Goal: Task Accomplishment & Management: Use online tool/utility

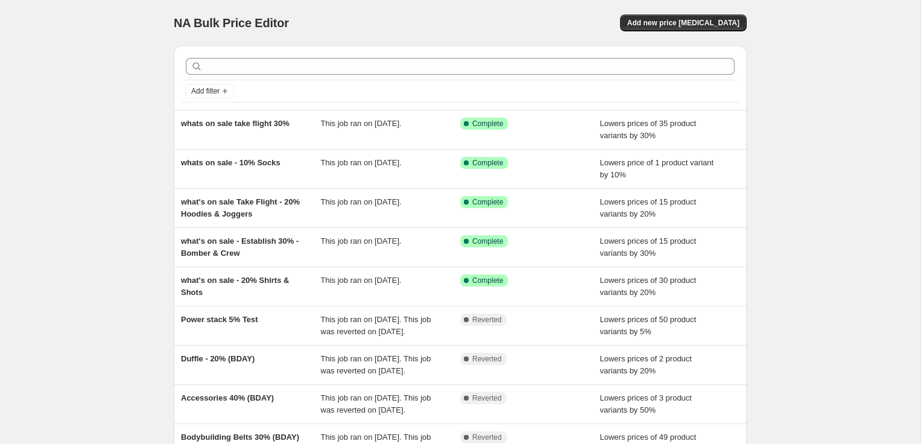
click at [114, 154] on div "NA Bulk Price Editor. This page is ready NA Bulk Price Editor Add new price [ME…" at bounding box center [460, 310] width 920 height 621
click at [692, 14] on div "NA Bulk Price Editor. This page is ready NA Bulk Price Editor Add new price [ME…" at bounding box center [460, 23] width 573 height 46
click at [703, 24] on span "Add new price [MEDICAL_DATA]" at bounding box center [683, 23] width 112 height 10
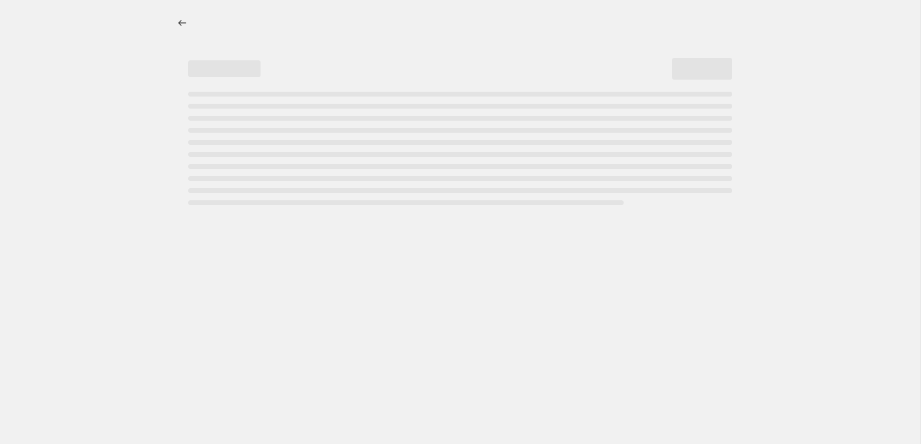
select select "percentage"
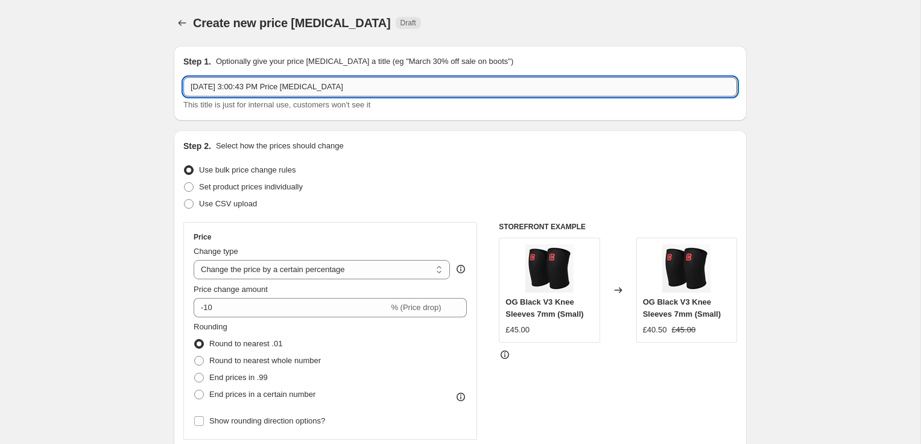
click at [321, 82] on input "[DATE] 3:00:43 PM Price [MEDICAL_DATA]" at bounding box center [460, 86] width 554 height 19
drag, startPoint x: 355, startPoint y: 84, endPoint x: 124, endPoint y: 64, distance: 231.8
type input "LIFTING STRAPS - FLASH SALE"
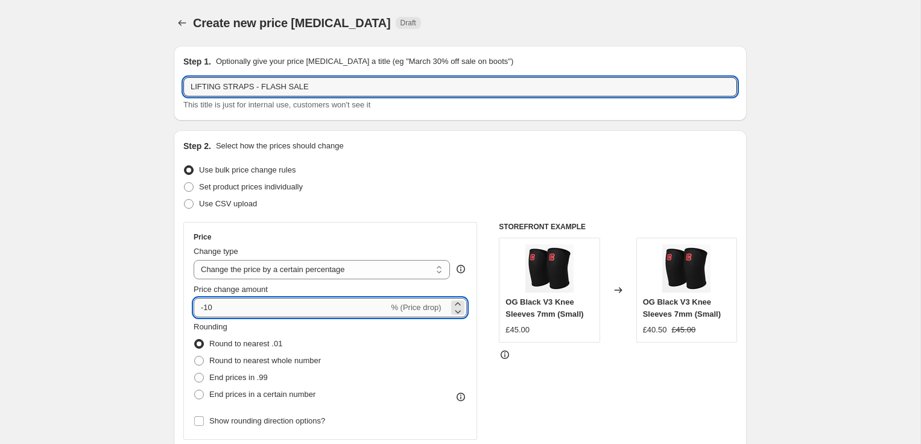
click at [236, 302] on input "-10" at bounding box center [291, 307] width 195 height 19
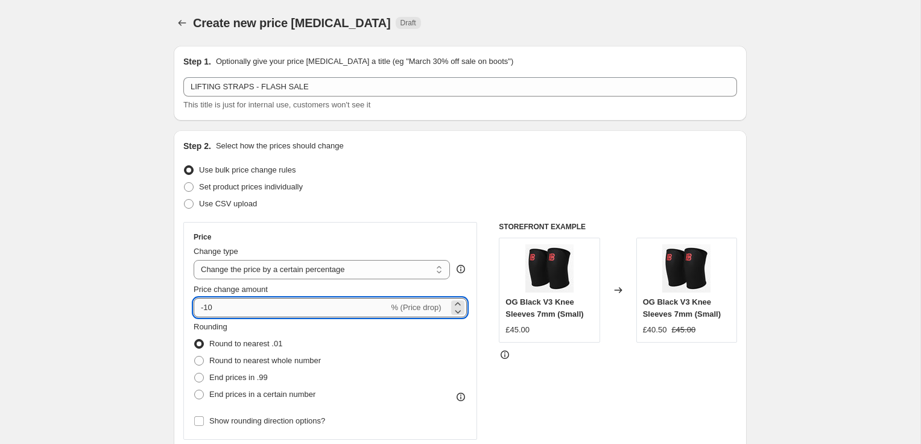
type input "-1"
type input "-20"
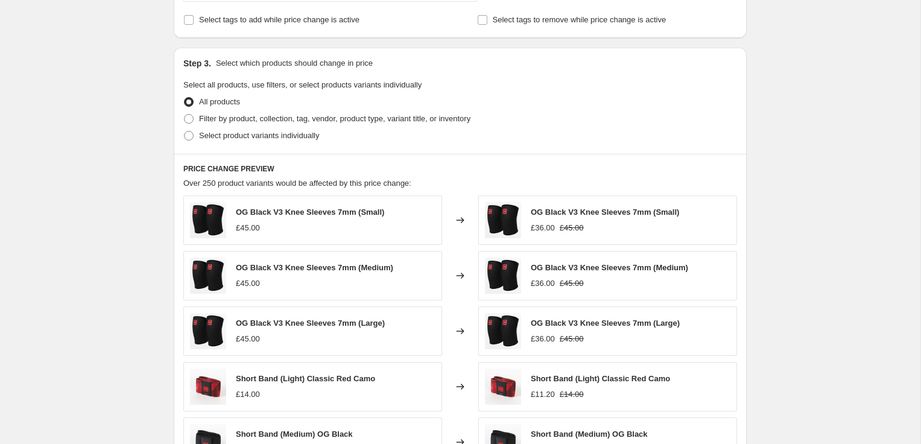
scroll to position [518, 0]
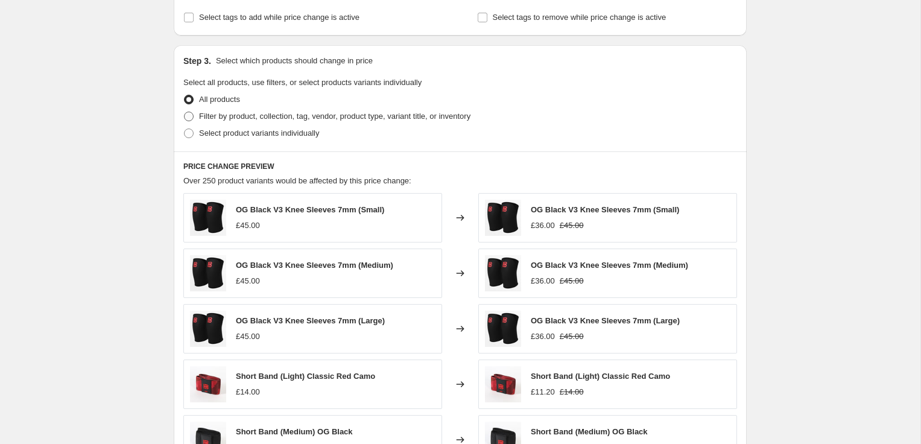
click at [250, 118] on span "Filter by product, collection, tag, vendor, product type, variant title, or inv…" at bounding box center [334, 116] width 271 height 9
click at [185, 112] on input "Filter by product, collection, tag, vendor, product type, variant title, or inv…" at bounding box center [184, 112] width 1 height 1
radio input "true"
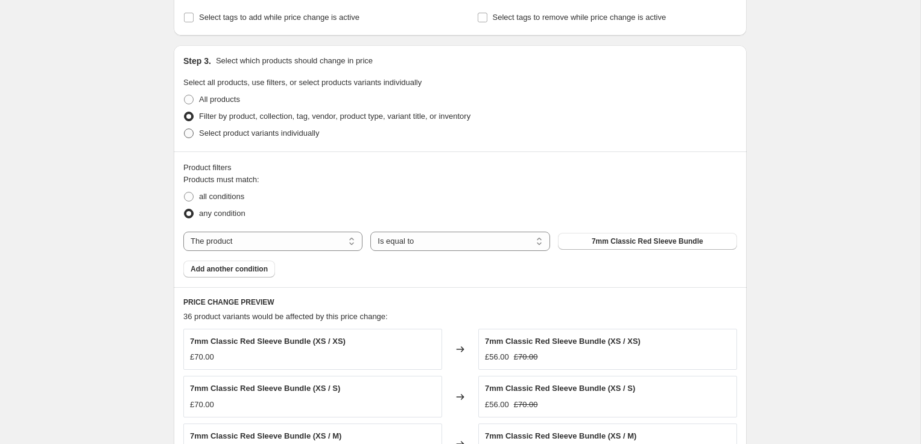
click at [250, 131] on span "Select product variants individually" at bounding box center [259, 132] width 120 height 9
click at [185, 129] on input "Select product variants individually" at bounding box center [184, 128] width 1 height 1
radio input "true"
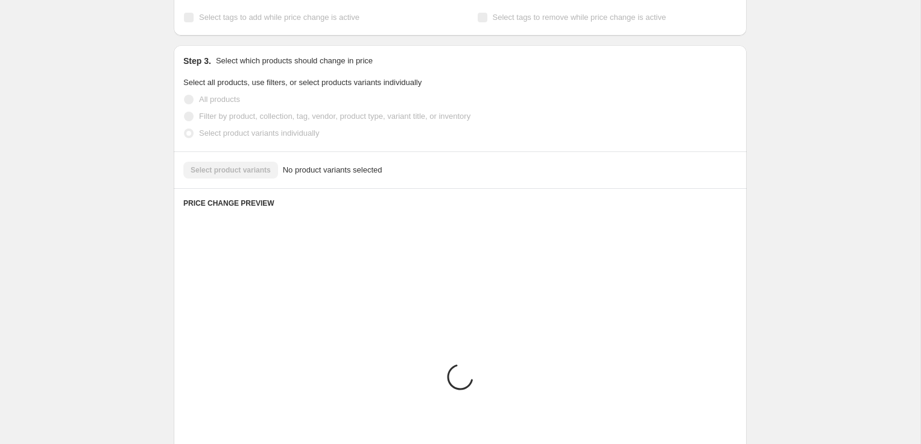
scroll to position [495, 0]
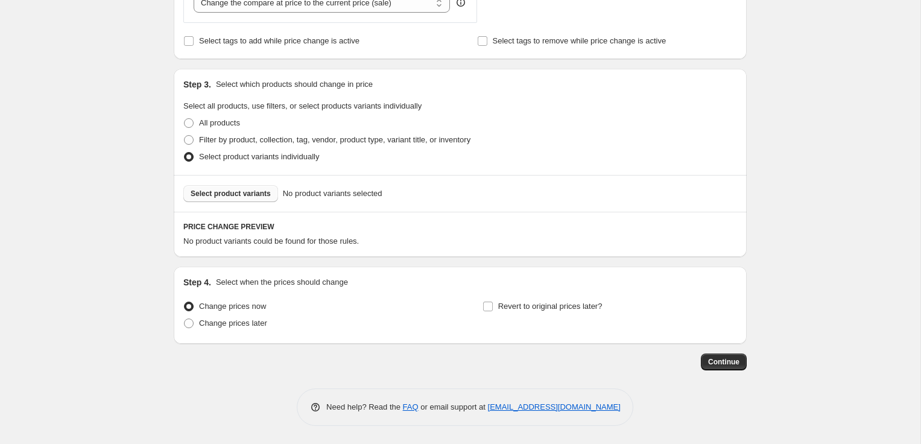
click at [253, 192] on span "Select product variants" at bounding box center [231, 194] width 80 height 10
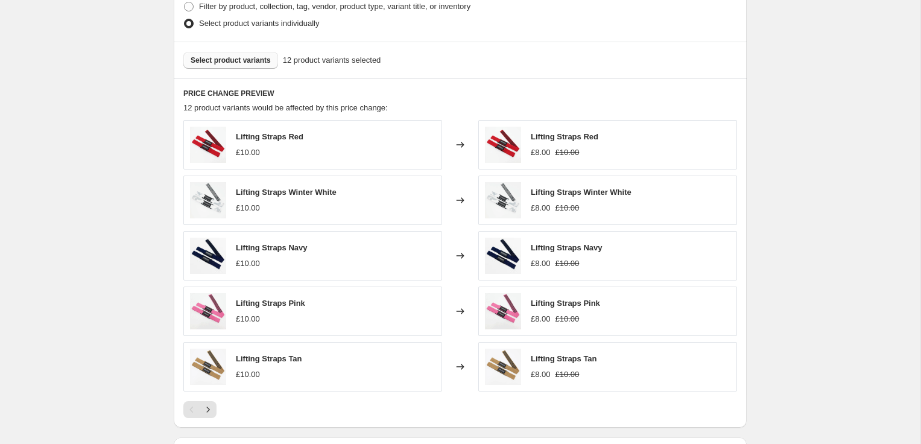
scroll to position [798, 0]
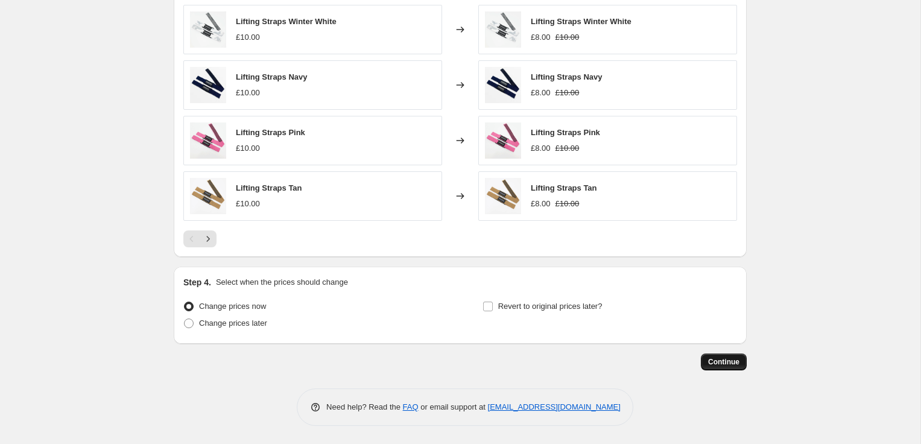
click at [718, 359] on span "Continue" at bounding box center [723, 362] width 31 height 10
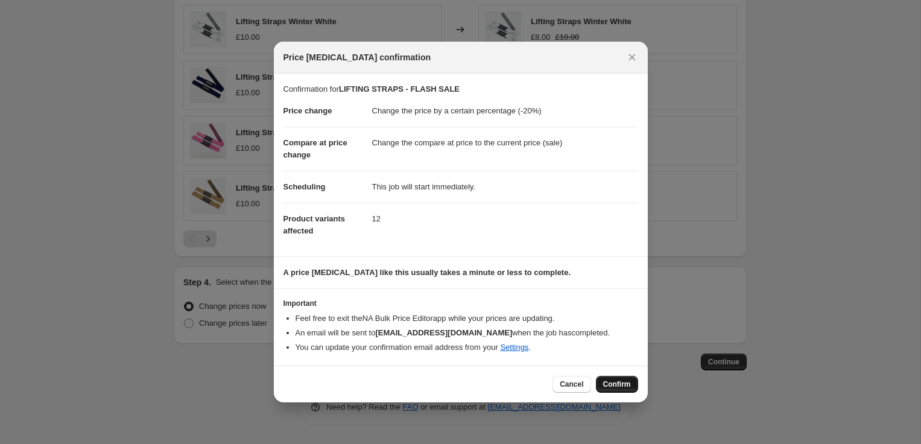
click at [618, 387] on span "Confirm" at bounding box center [617, 384] width 28 height 10
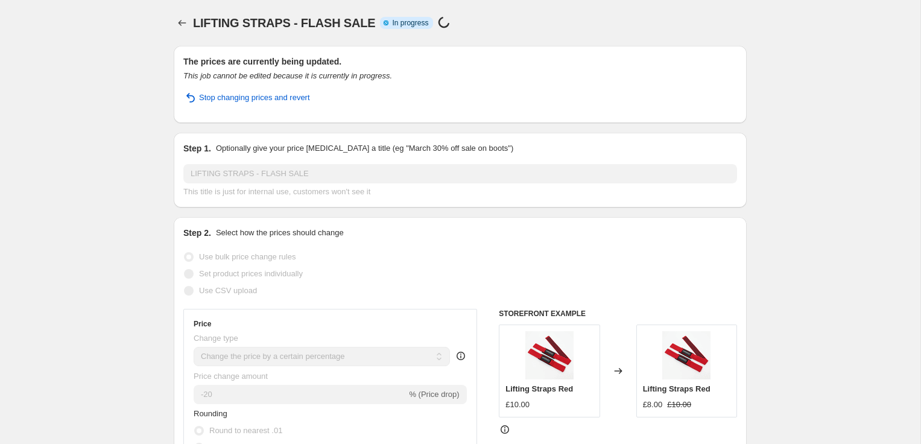
select select "percentage"
